Goal: Information Seeking & Learning: Learn about a topic

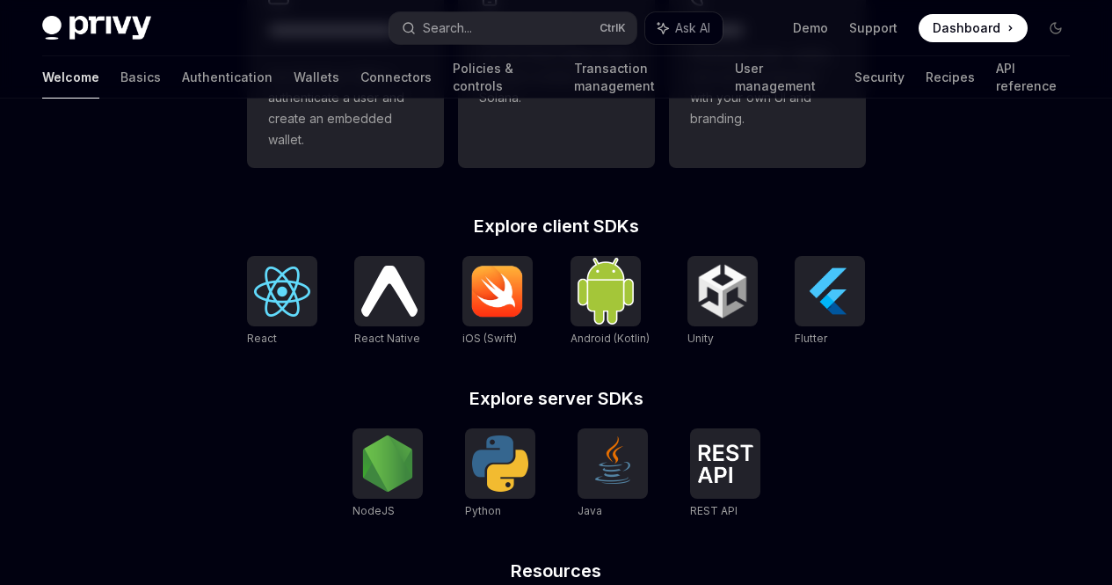
scroll to position [642, 0]
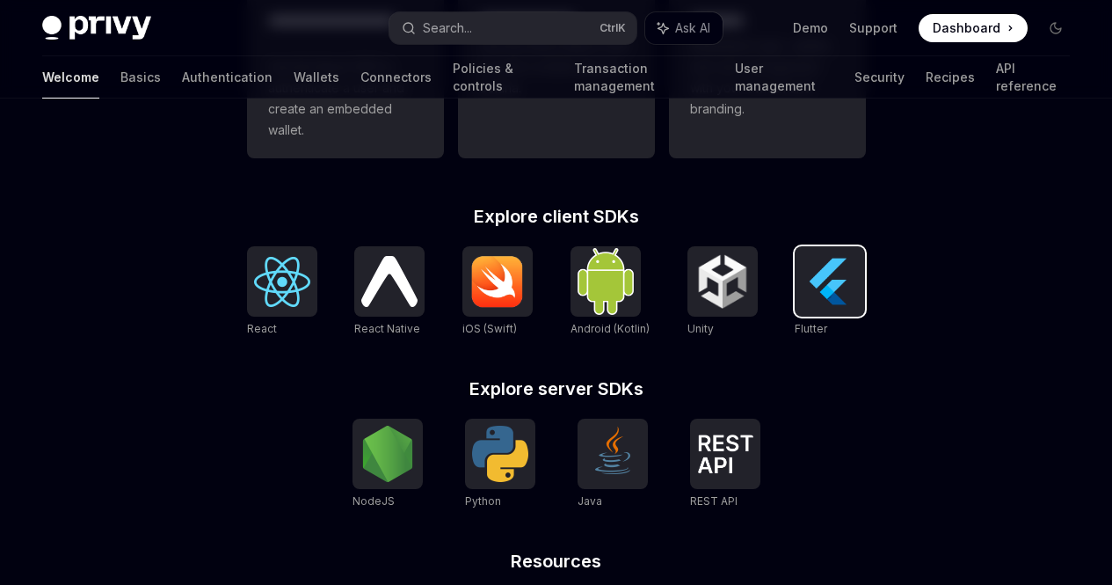
click at [845, 309] on img at bounding box center [830, 281] width 56 height 56
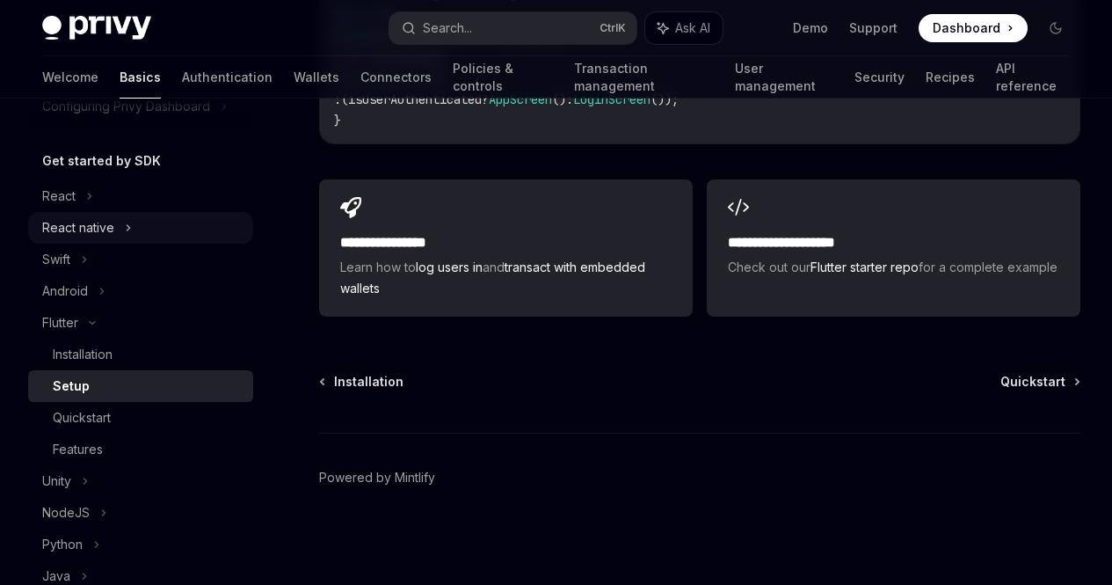
scroll to position [162, 0]
click at [1001, 375] on span "Quickstart" at bounding box center [1033, 382] width 65 height 18
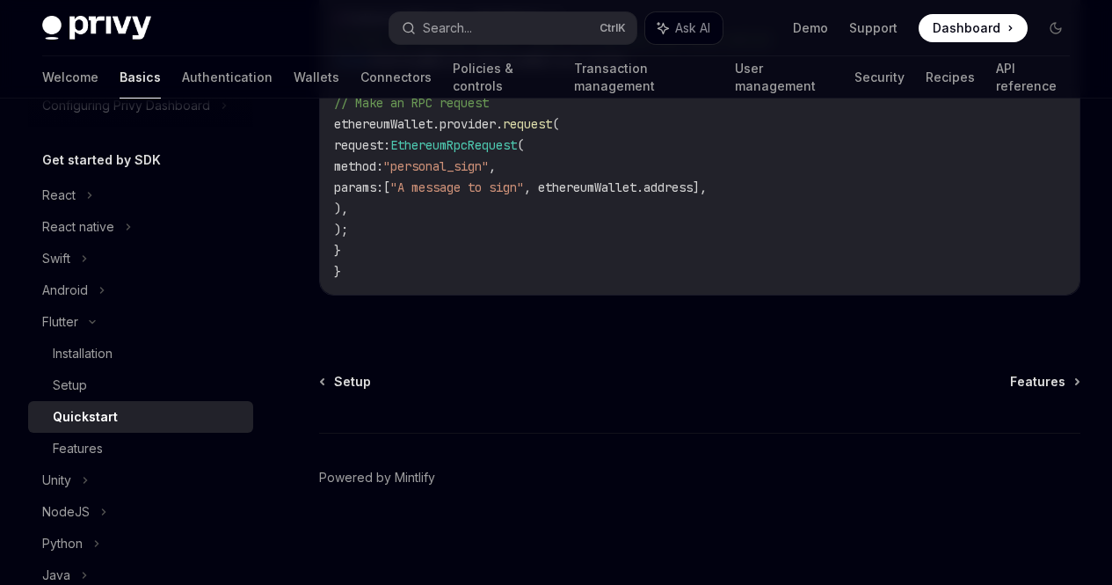
scroll to position [3935, 0]
click at [1010, 379] on span "Features" at bounding box center [1037, 382] width 55 height 18
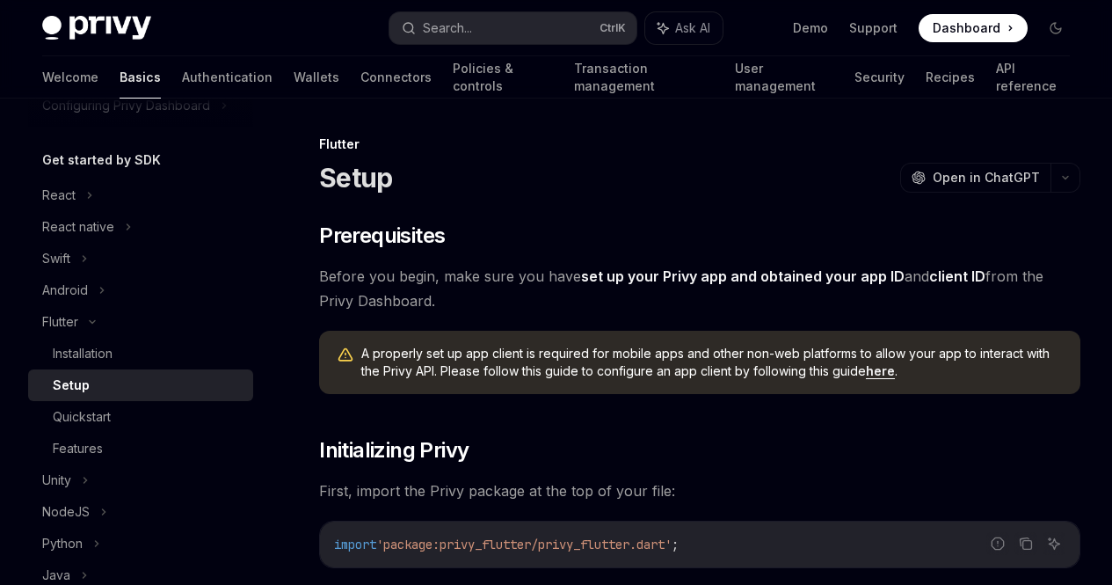
type textarea "*"
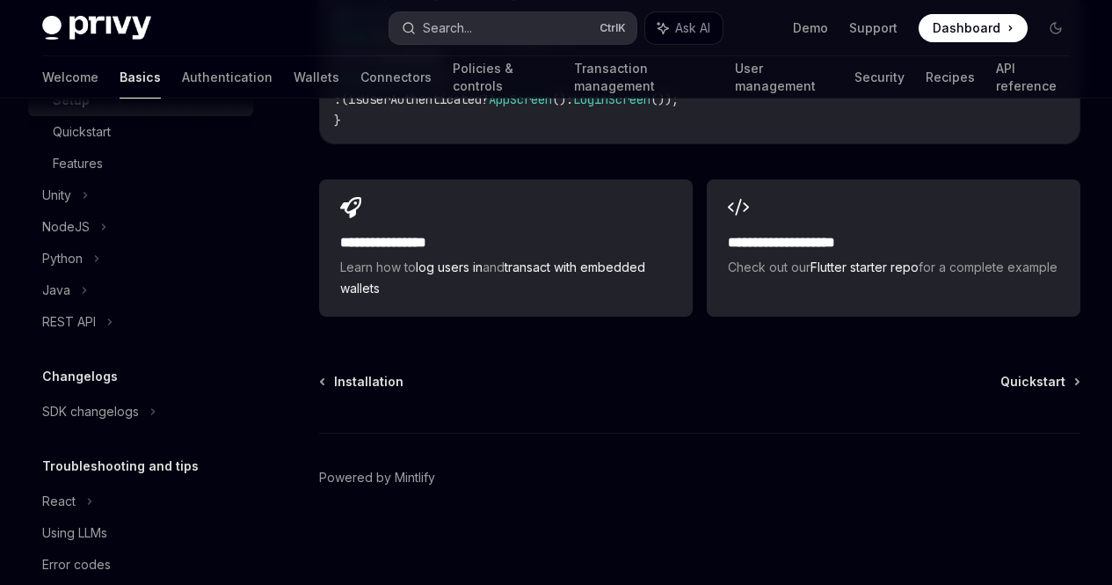
scroll to position [477, 0]
